Goal: Check status: Check status

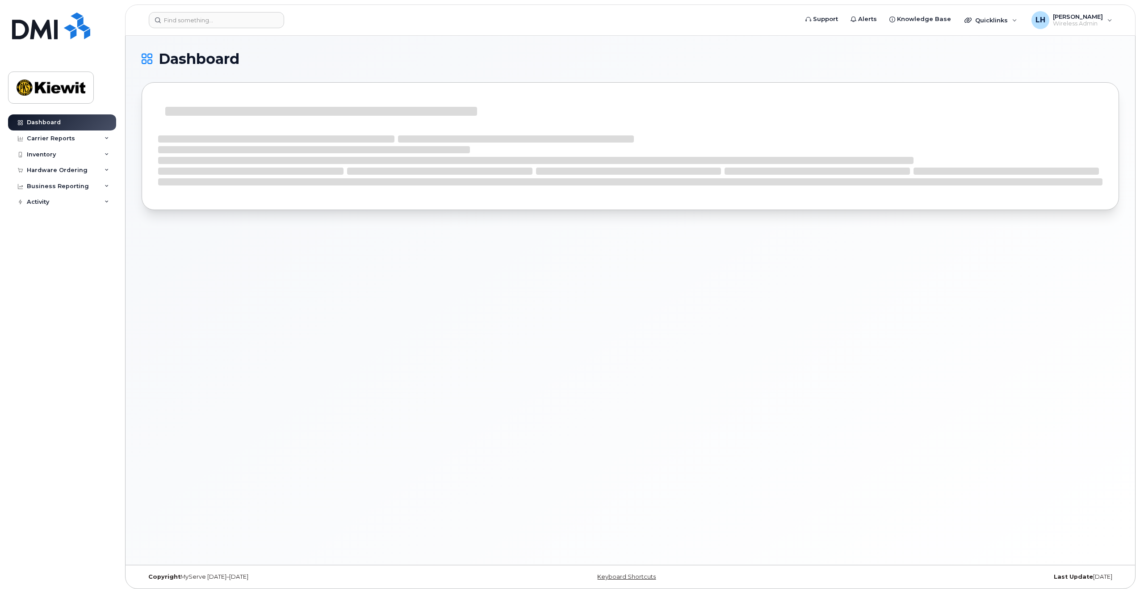
scroll to position [4, 0]
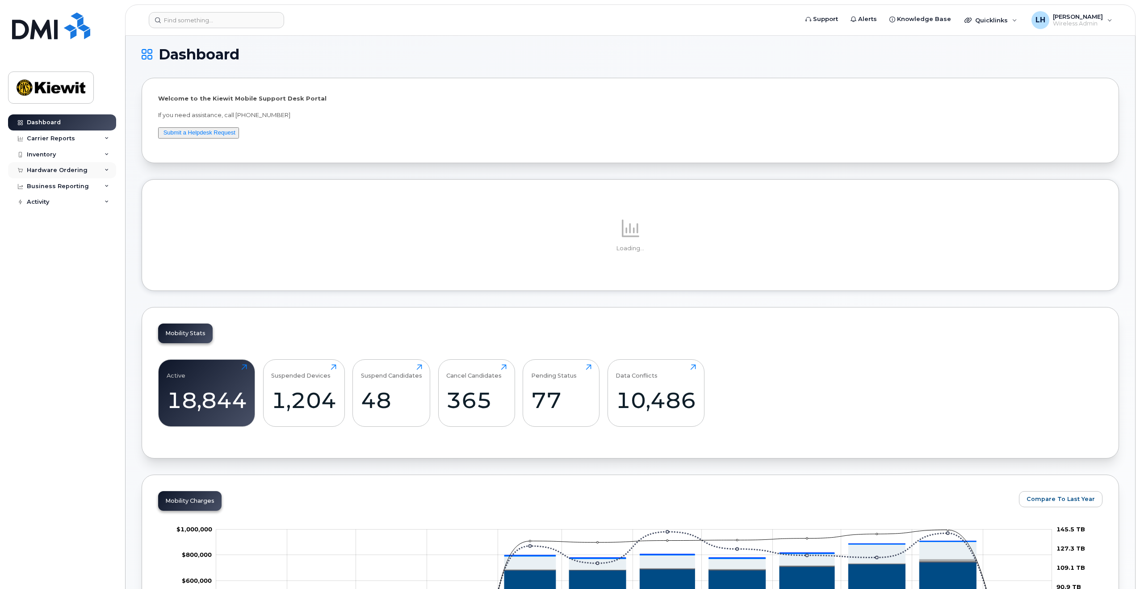
click at [79, 164] on div "Hardware Ordering" at bounding box center [62, 170] width 108 height 16
click at [81, 202] on link "Orders" at bounding box center [70, 203] width 92 height 17
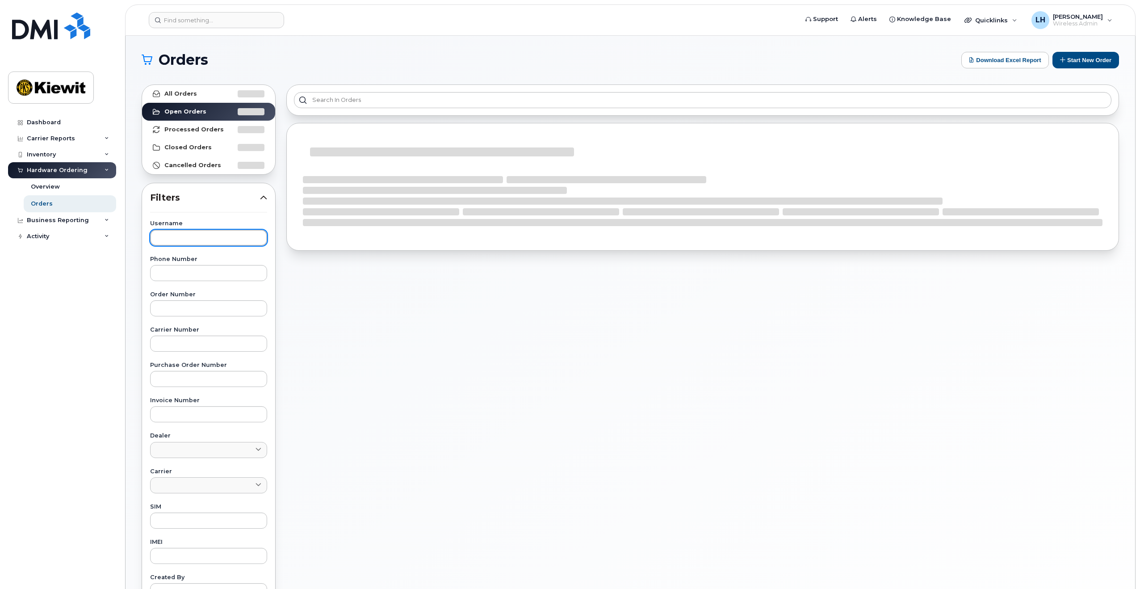
click at [205, 240] on input "text" at bounding box center [208, 238] width 117 height 16
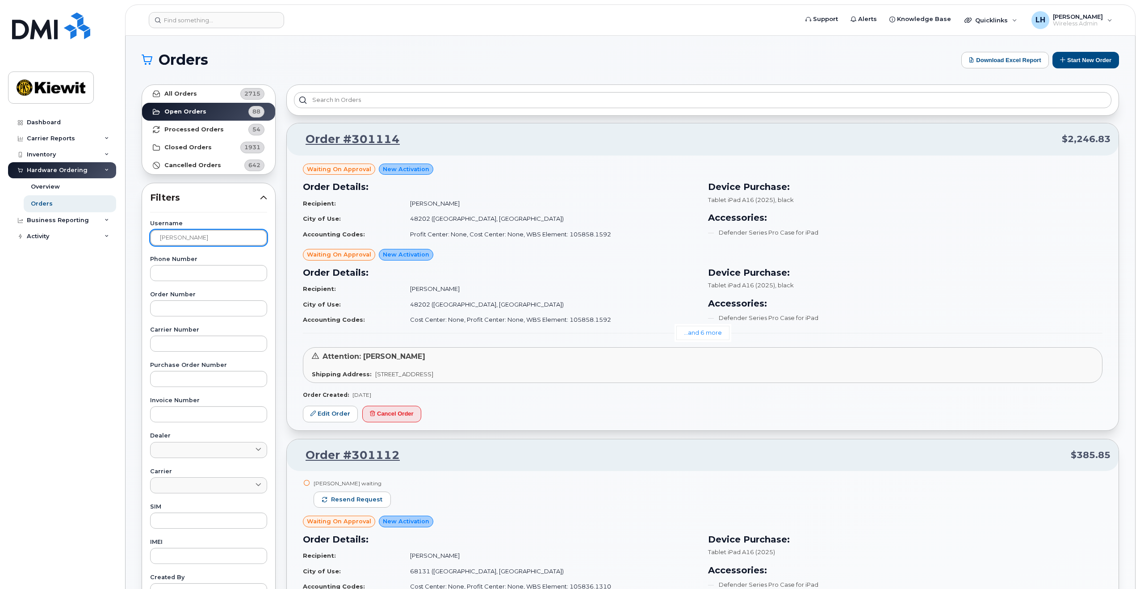
type input "[PERSON_NAME]"
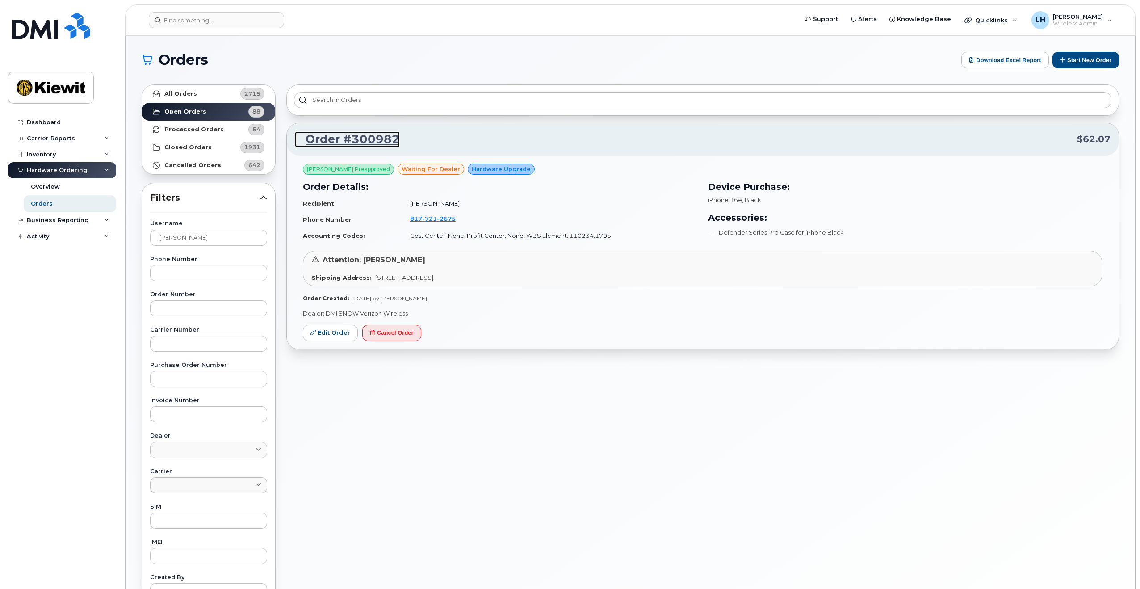
click at [370, 134] on link "Order #300982" at bounding box center [347, 139] width 105 height 16
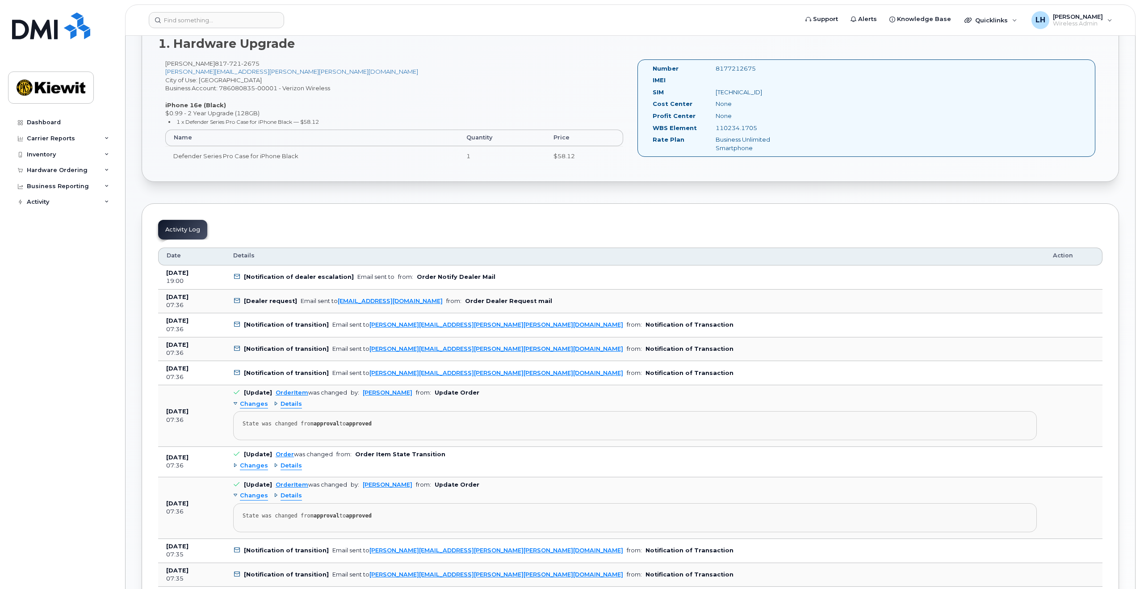
scroll to position [268, 0]
